Goal: Task Accomplishment & Management: Use online tool/utility

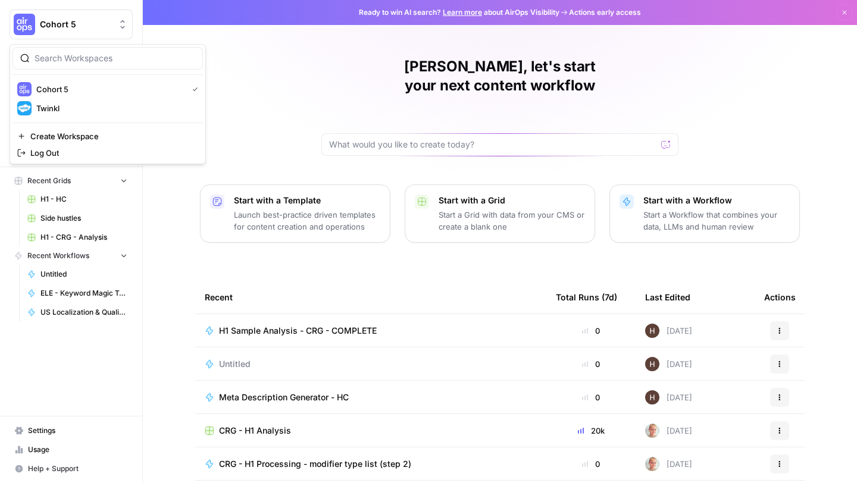
click at [45, 18] on span "Cohort 5" at bounding box center [76, 24] width 72 height 12
click at [52, 107] on span "Twinkl" at bounding box center [114, 108] width 157 height 12
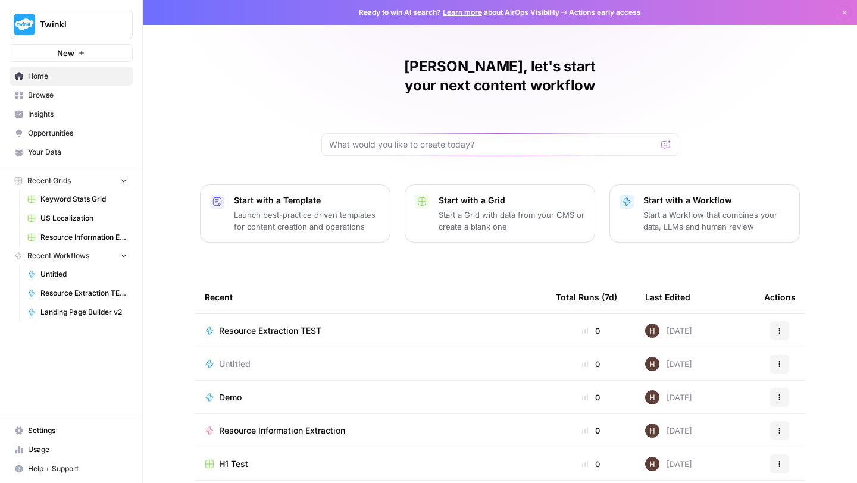
click at [51, 98] on span "Browse" at bounding box center [77, 95] width 99 height 11
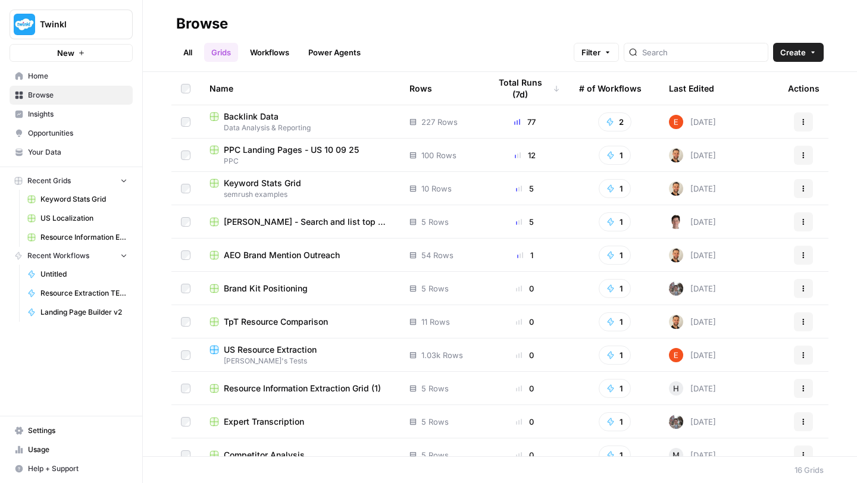
click at [274, 54] on link "Workflows" at bounding box center [270, 52] width 54 height 19
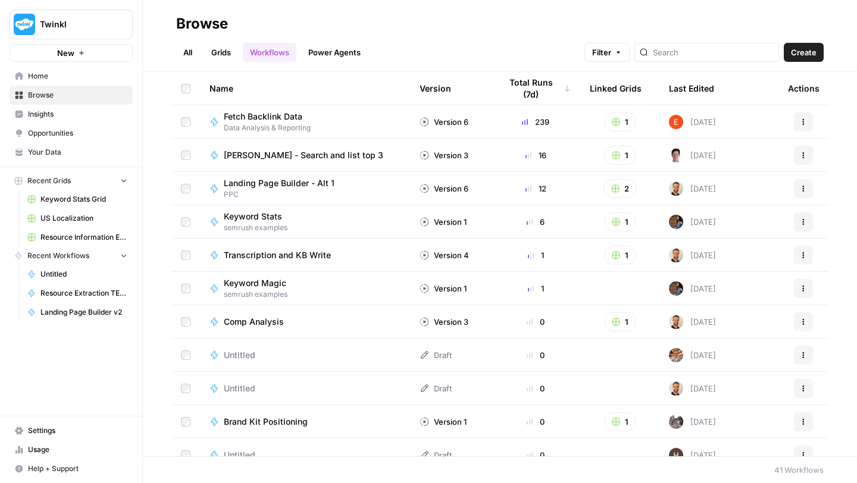
click at [273, 51] on link "Workflows" at bounding box center [270, 52] width 54 height 19
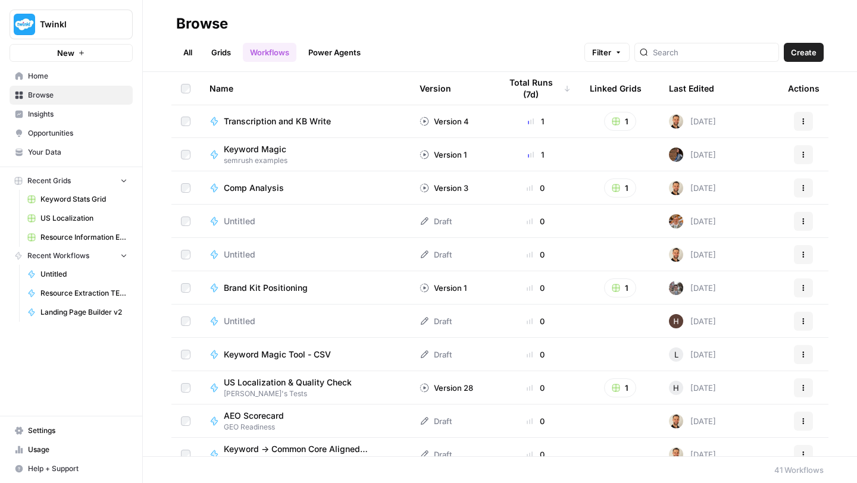
scroll to position [135, 0]
click at [260, 155] on span "semrush examples" at bounding box center [260, 159] width 72 height 11
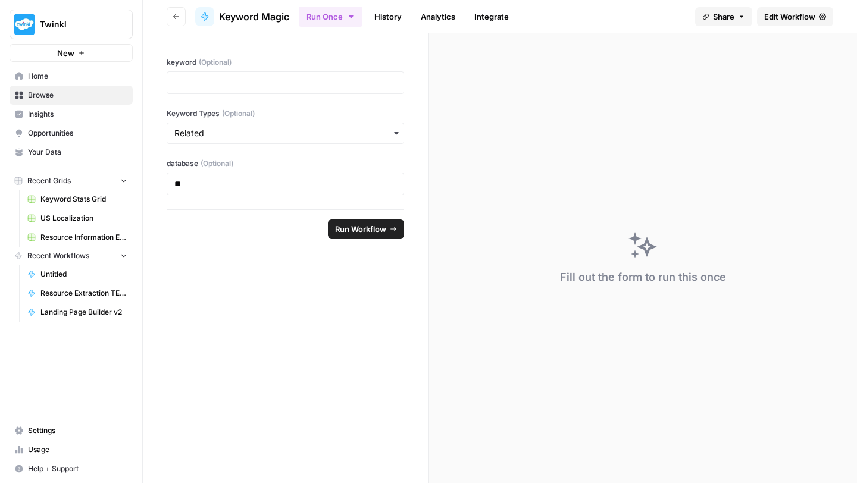
click at [775, 18] on span "Edit Workflow" at bounding box center [789, 17] width 51 height 12
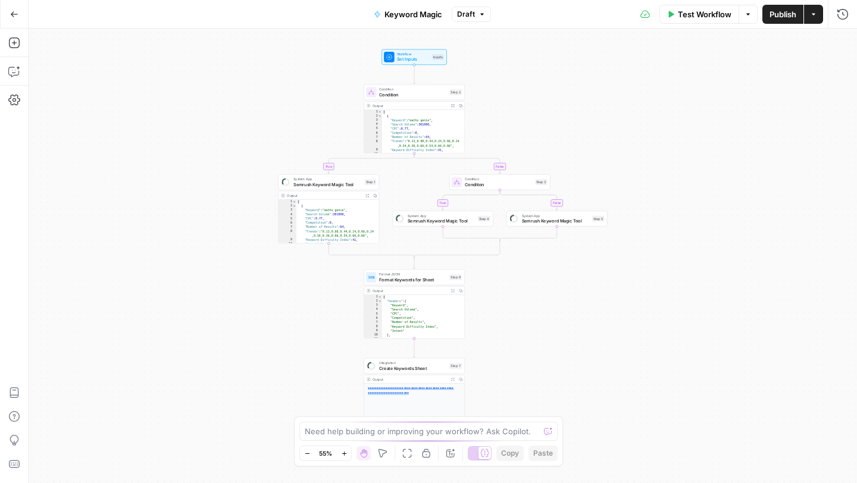
click at [345, 452] on icon "button" at bounding box center [344, 454] width 7 height 7
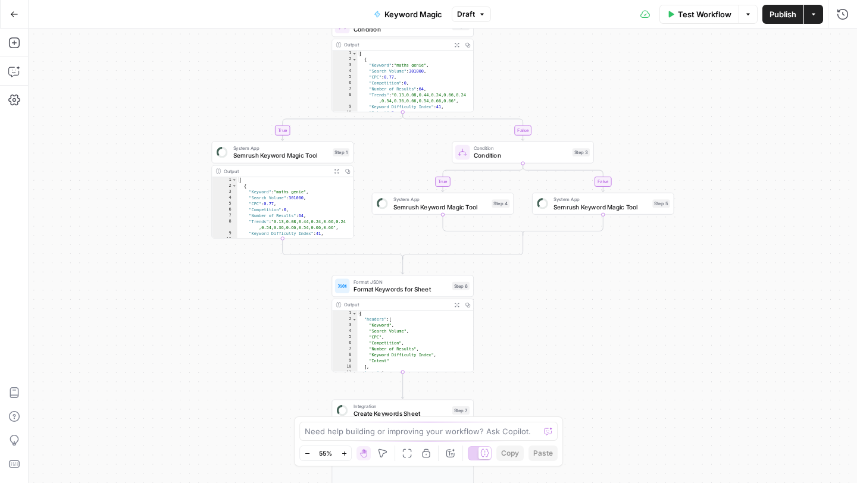
click at [345, 452] on icon "button" at bounding box center [344, 454] width 7 height 7
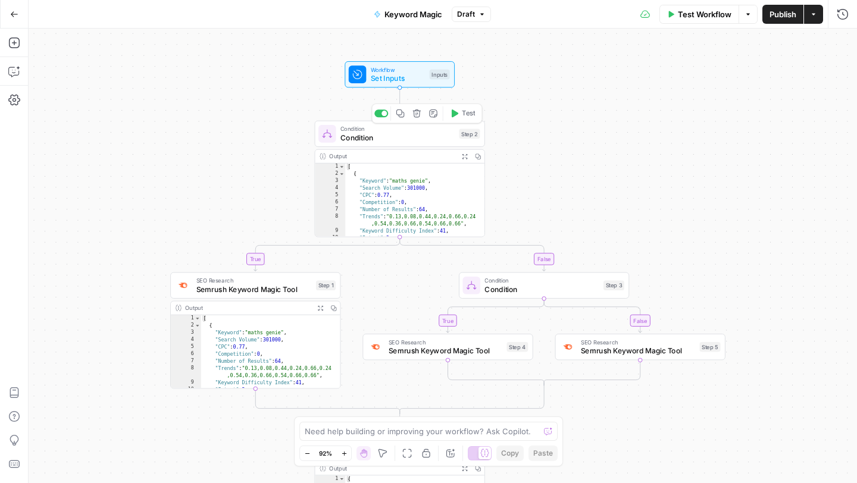
click at [365, 136] on span "Condition" at bounding box center [397, 137] width 114 height 11
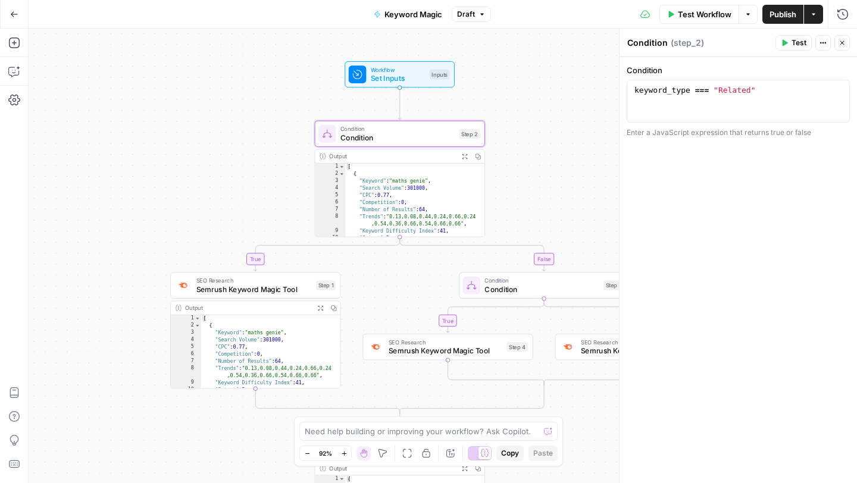
click at [240, 123] on div "true false true false Workflow Set Inputs Inputs Condition Condition Step 2 Out…" at bounding box center [443, 256] width 828 height 455
click at [5, 14] on button "Go Back" at bounding box center [14, 14] width 21 height 21
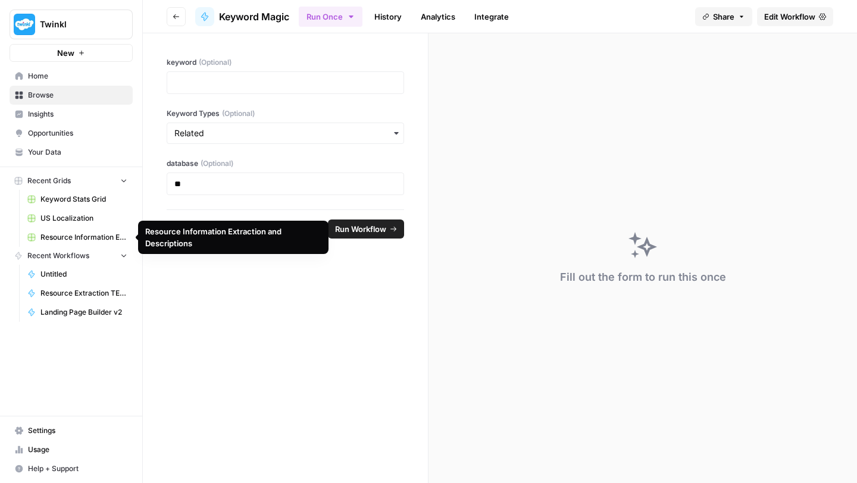
click at [54, 177] on span "Recent Grids" at bounding box center [48, 181] width 43 height 11
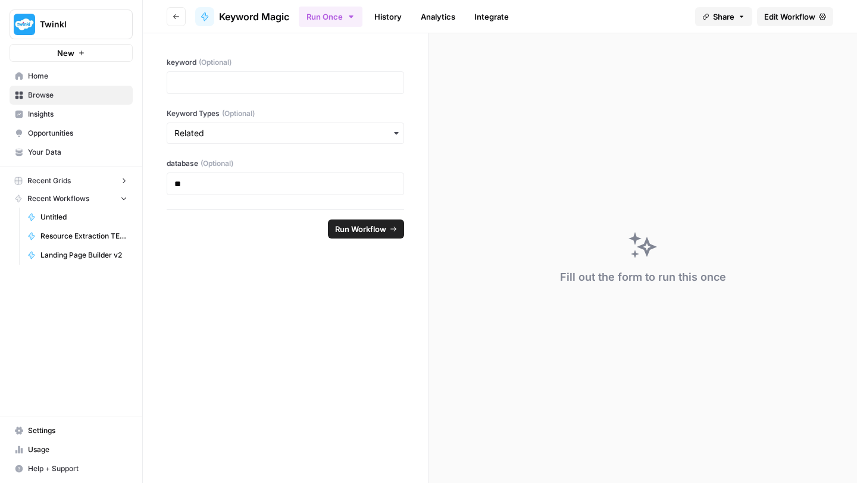
click at [54, 177] on span "Recent Grids" at bounding box center [48, 181] width 43 height 11
click at [48, 101] on link "Browse" at bounding box center [71, 95] width 123 height 19
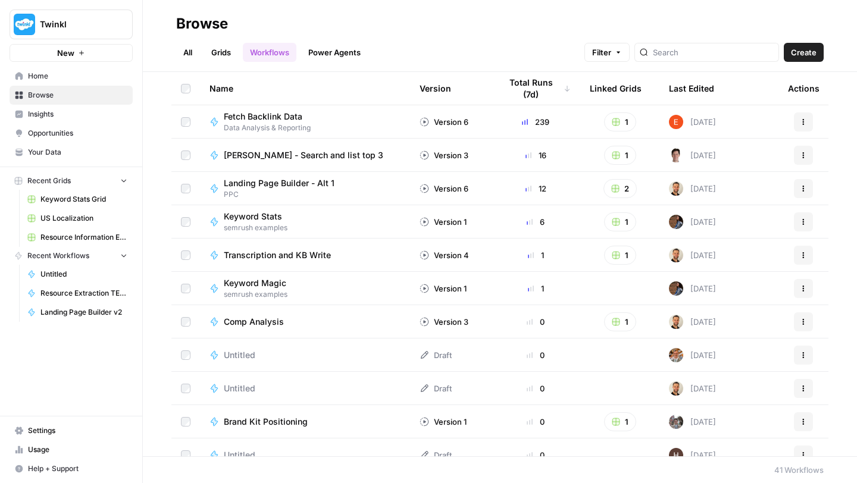
click at [226, 48] on link "Grids" at bounding box center [221, 52] width 34 height 19
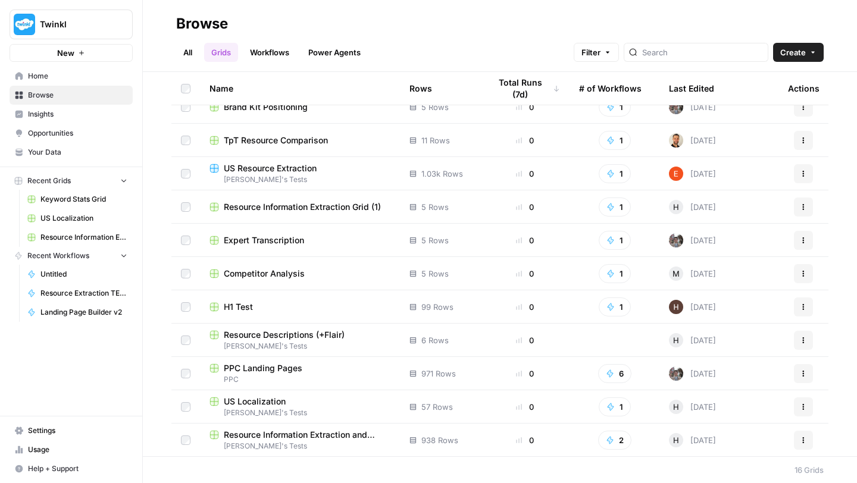
scroll to position [182, 0]
